Goal: Find specific page/section: Find specific page/section

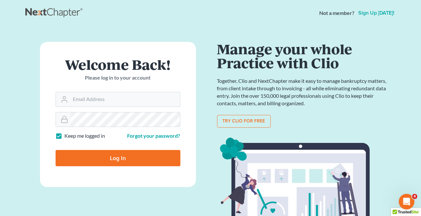
type input "[EMAIL_ADDRESS][DOMAIN_NAME]"
click at [111, 158] on input "Log In" at bounding box center [118, 158] width 125 height 16
type input "Thinking..."
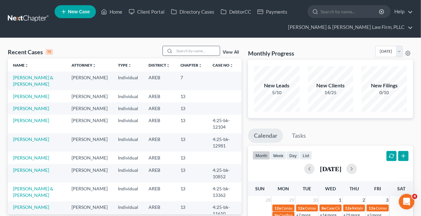
click at [195, 51] on input "search" at bounding box center [197, 50] width 46 height 9
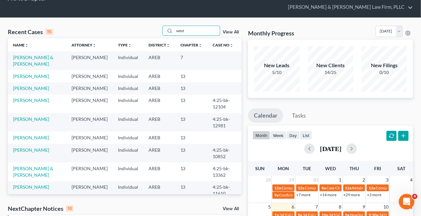
type input "west"
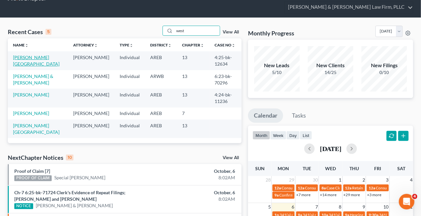
click at [39, 57] on link "[PERSON_NAME][GEOGRAPHIC_DATA]" at bounding box center [36, 61] width 47 height 12
select select "4"
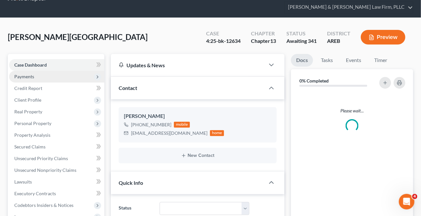
click at [29, 79] on span "Payments" at bounding box center [56, 77] width 95 height 12
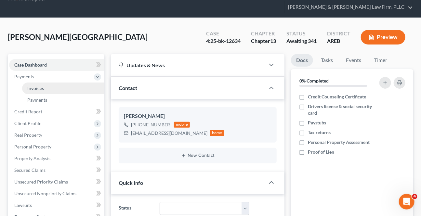
click at [38, 89] on span "Invoices" at bounding box center [35, 89] width 17 height 6
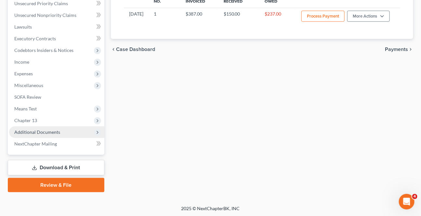
click at [50, 133] on span "Additional Documents" at bounding box center [37, 133] width 46 height 6
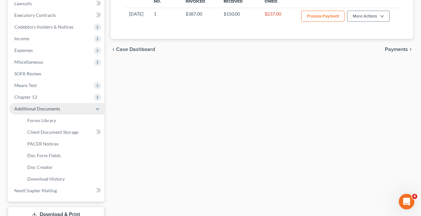
scroll to position [176, 0]
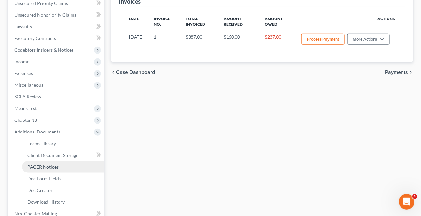
click at [45, 162] on link "PACER Notices" at bounding box center [63, 167] width 82 height 12
